Goal: Task Accomplishment & Management: Use online tool/utility

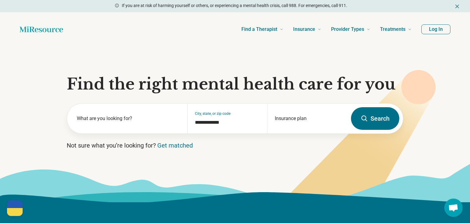
click at [435, 28] on button "Log In" at bounding box center [436, 29] width 29 height 10
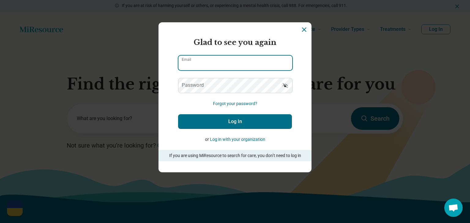
type input "**********"
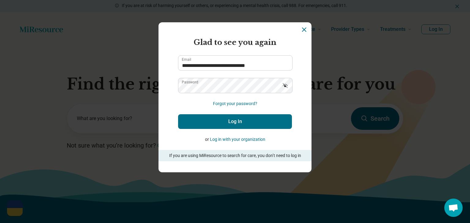
click at [238, 122] on button "Log In" at bounding box center [235, 121] width 114 height 15
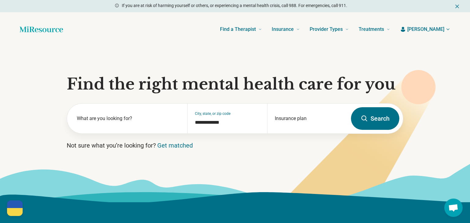
click at [442, 27] on span "[PERSON_NAME]" at bounding box center [425, 29] width 37 height 7
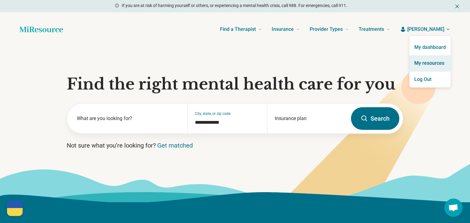
click at [429, 63] on link "My resources" at bounding box center [430, 63] width 41 height 16
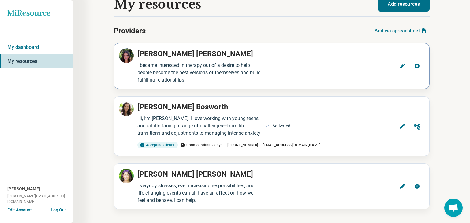
scroll to position [16, 0]
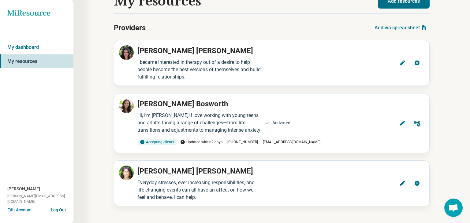
click at [409, 29] on button "Add via spreadsheet" at bounding box center [401, 28] width 58 height 15
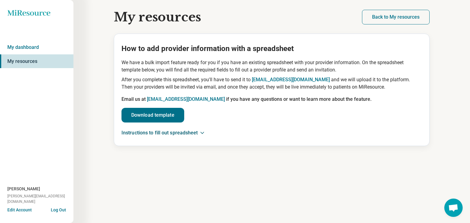
click at [182, 133] on button "Instructions to fill out spreadsheet" at bounding box center [162, 133] width 81 height 6
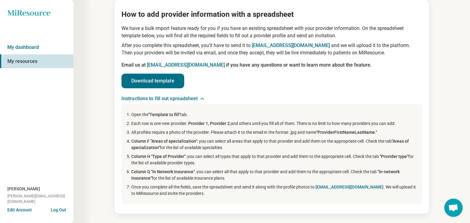
scroll to position [35, 0]
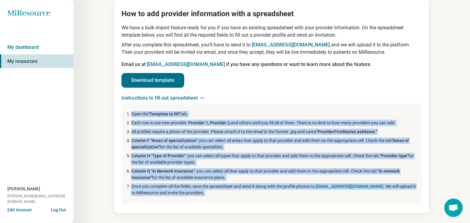
drag, startPoint x: 126, startPoint y: 112, endPoint x: 217, endPoint y: 193, distance: 121.7
click at [217, 193] on ol "Open the "Template to fill" tab. Each row is one new provider. Provider 1, Prov…" at bounding box center [272, 154] width 301 height 100
copy ol "Open the "Template to fill" tab. Each row is one new provider. Provider 1, Prov…"
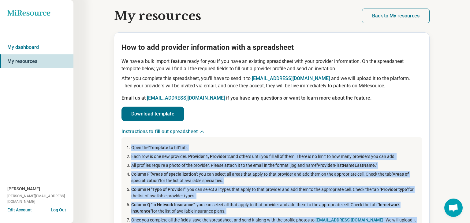
scroll to position [0, 0]
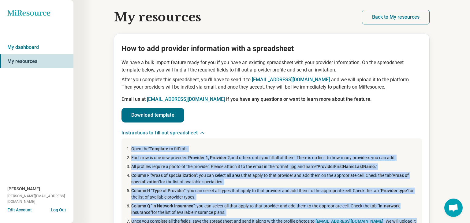
click at [30, 62] on link "My resources" at bounding box center [36, 61] width 73 height 14
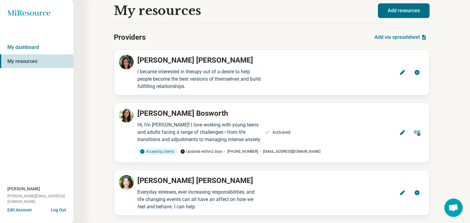
scroll to position [3, 0]
